Goal: Find specific page/section: Find specific page/section

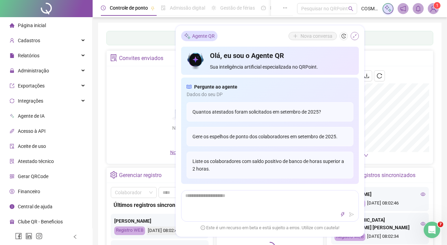
click at [353, 36] on icon "shrink" at bounding box center [354, 36] width 5 height 5
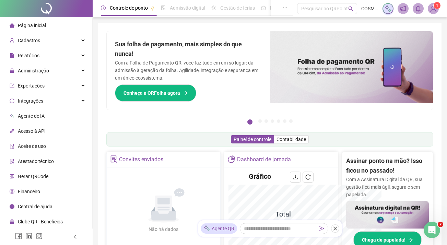
scroll to position [31, 0]
click at [61, 28] on li "Página inicial" at bounding box center [46, 26] width 90 height 14
click at [50, 41] on div "Cadastros" at bounding box center [46, 41] width 90 height 14
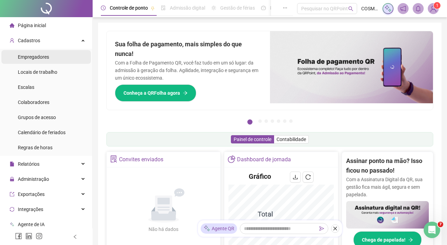
click at [45, 62] on div "Empregadores" at bounding box center [33, 57] width 31 height 14
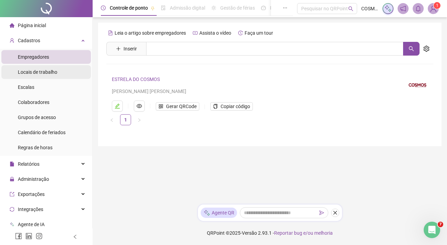
click at [38, 73] on span "Locais de trabalho" at bounding box center [37, 71] width 39 height 5
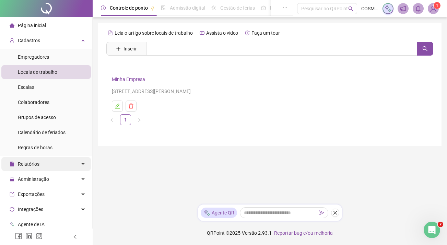
click at [20, 165] on span "Relatórios" at bounding box center [29, 163] width 22 height 5
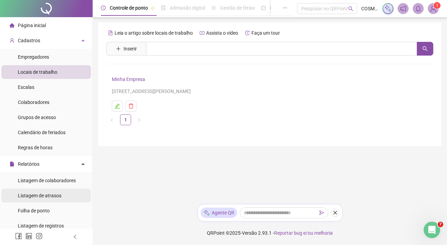
scroll to position [12, 0]
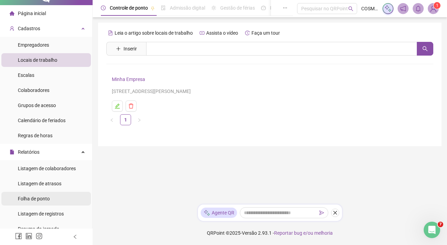
click at [36, 194] on div "Folha de ponto" at bounding box center [34, 199] width 32 height 14
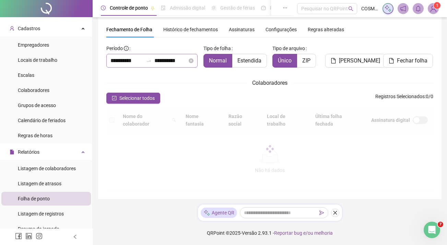
scroll to position [18, 0]
